Goal: Check status: Check status

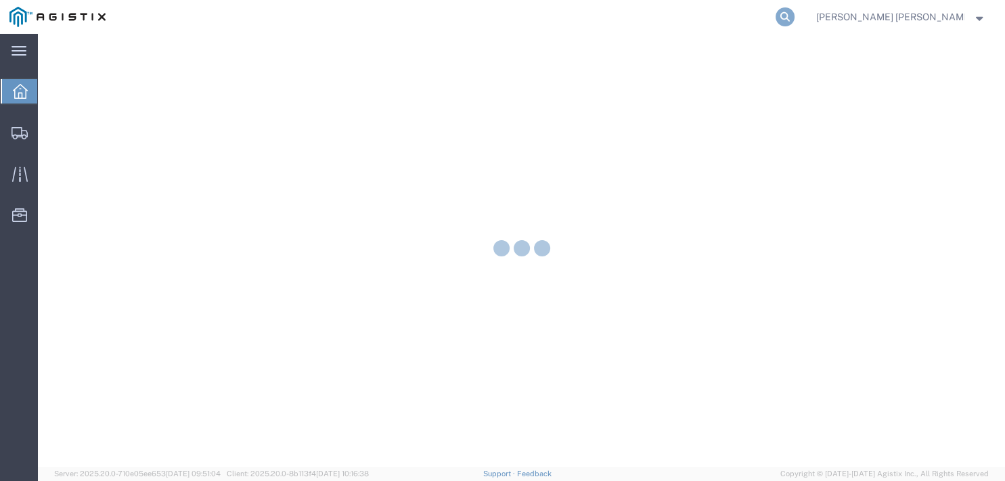
click at [794, 18] on icon at bounding box center [784, 16] width 19 height 19
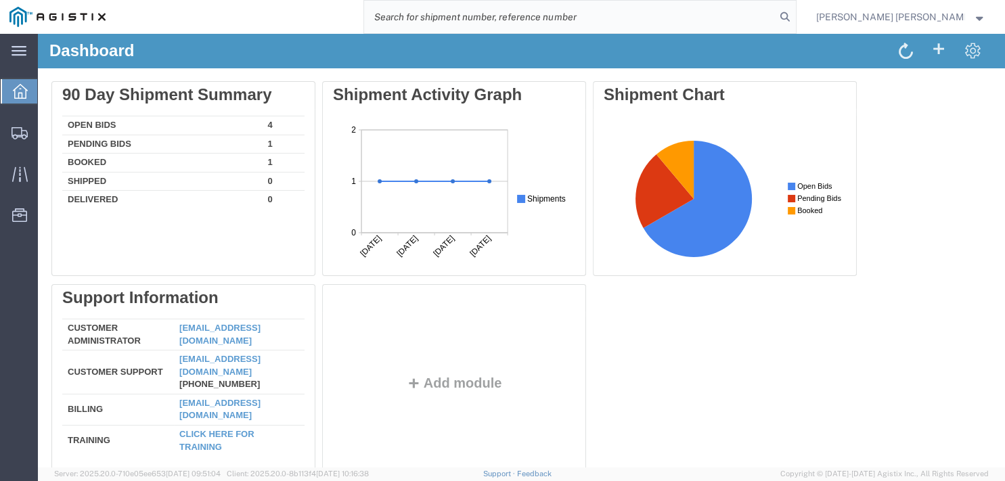
paste input "56963857"
type input "56963857"
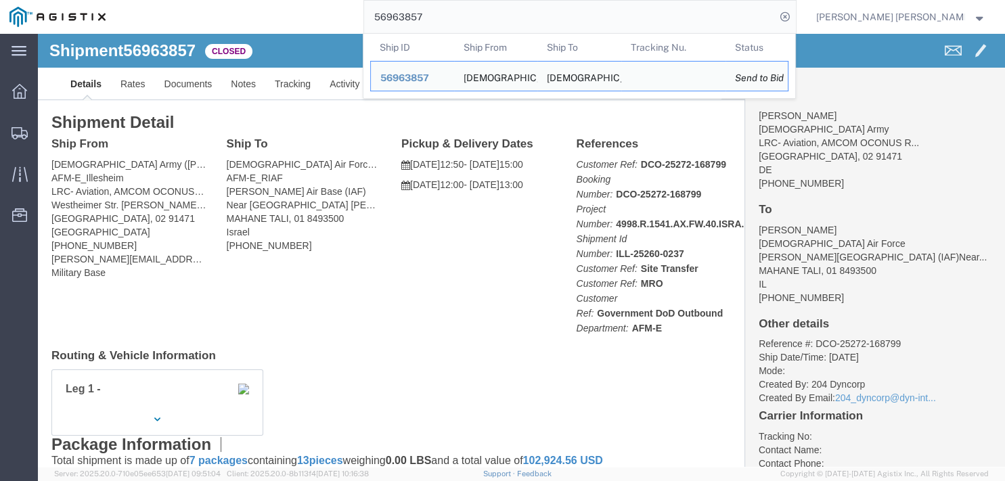
click div "Ship From [DEMOGRAPHIC_DATA] Army ([PERSON_NAME]) AFM-E_Illesheim LRC- Aviation…"
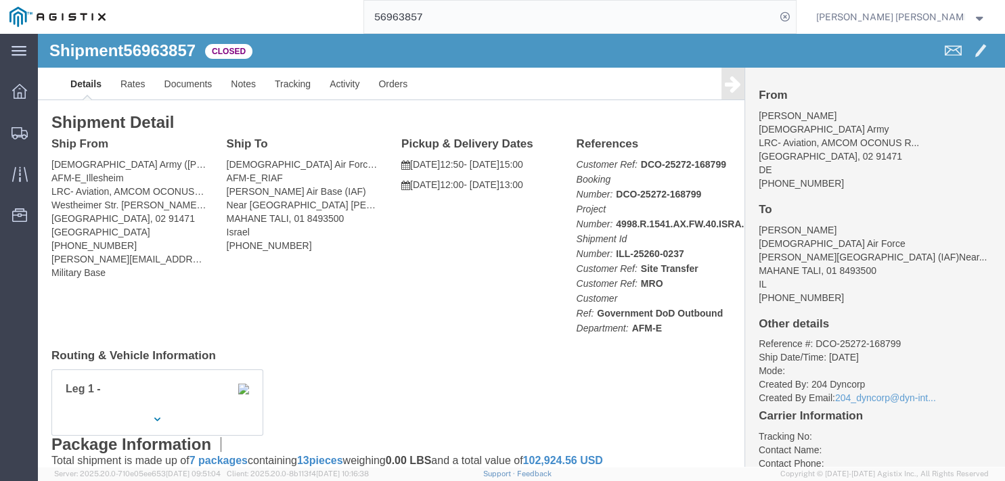
click at [65, 19] on img at bounding box center [57, 17] width 96 height 20
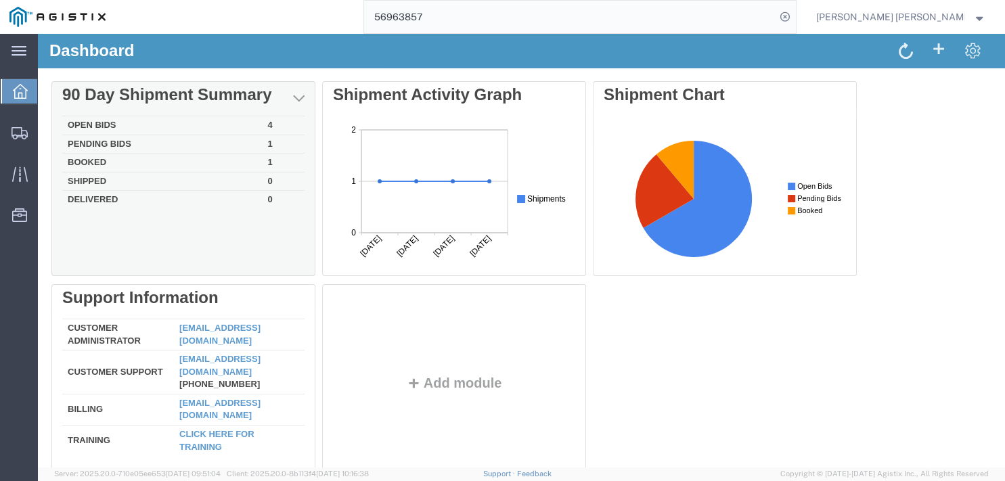
click at [156, 123] on td "Open Bids" at bounding box center [162, 125] width 200 height 19
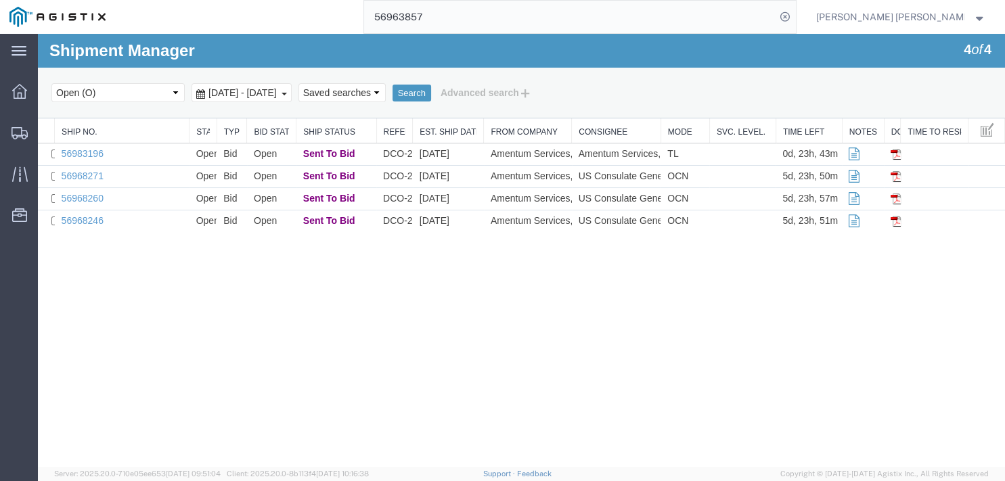
click at [507, 330] on div "Shipment Manager 4 of 4 Search Select status Active (AC, O, P) All Approved Awa…" at bounding box center [521, 250] width 967 height 433
